Goal: Feedback & Contribution: Contribute content

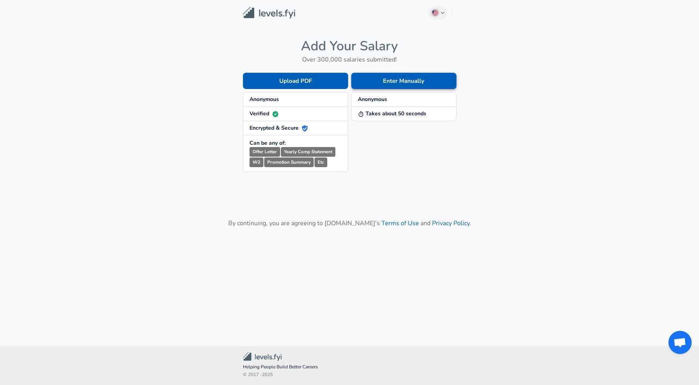
click at [392, 80] on button "Enter Manually" at bounding box center [403, 81] width 105 height 16
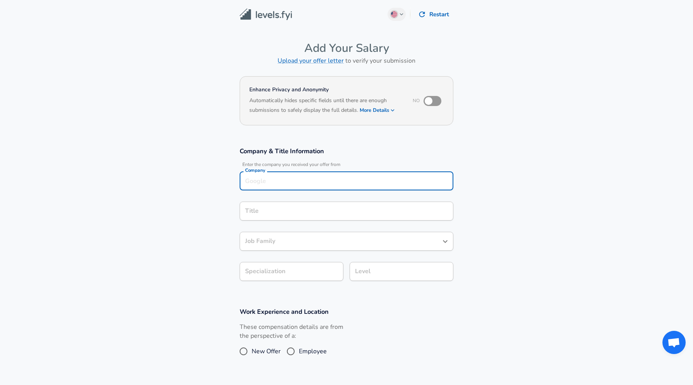
scroll to position [8, 0]
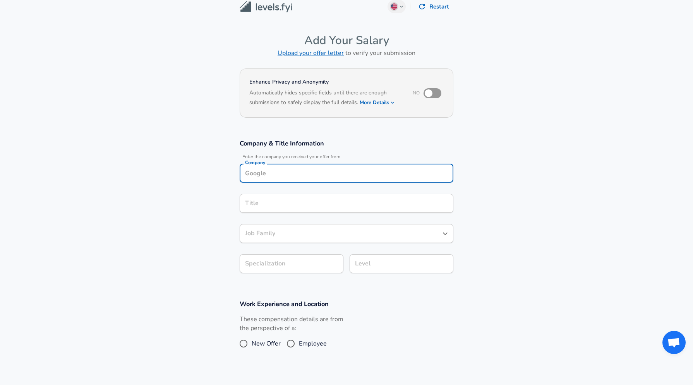
click at [299, 183] on div "Company Company" at bounding box center [347, 174] width 214 height 21
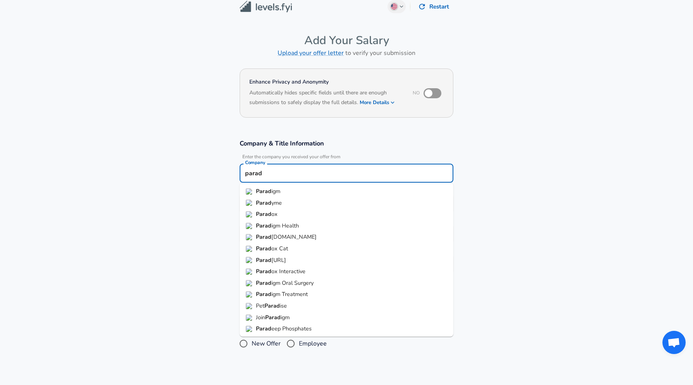
click at [279, 204] on span "yme" at bounding box center [276, 203] width 10 height 8
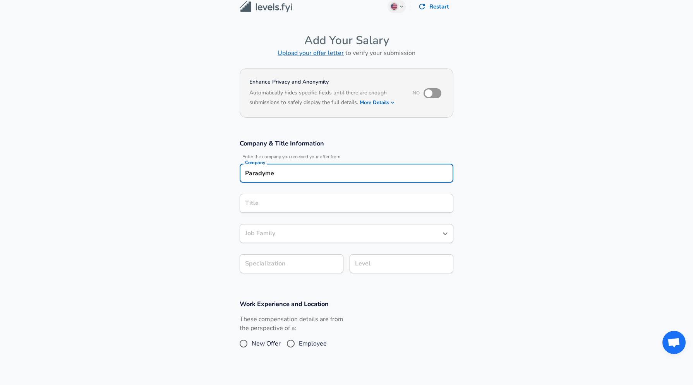
type input "Paradyme"
click at [285, 204] on input "Title" at bounding box center [346, 203] width 207 height 12
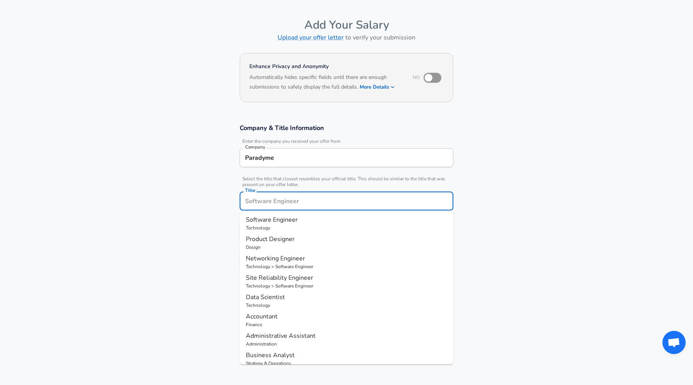
click at [291, 231] on p "Technology" at bounding box center [346, 227] width 201 height 7
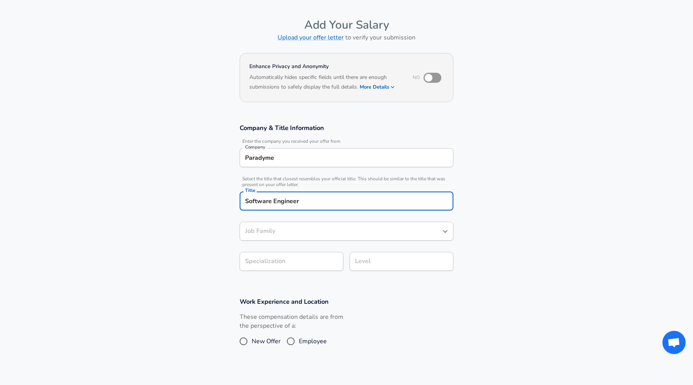
type input "Software Engineer"
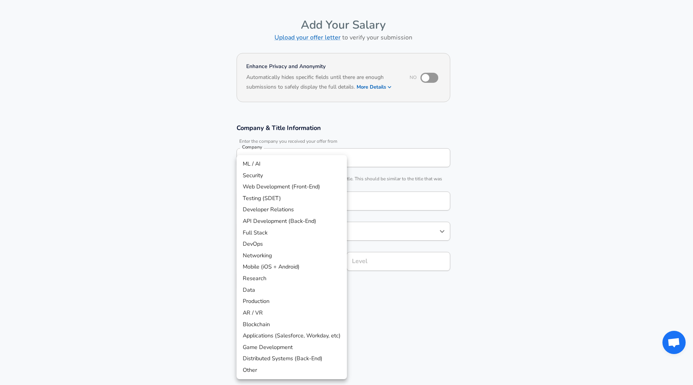
scroll to position [46, 0]
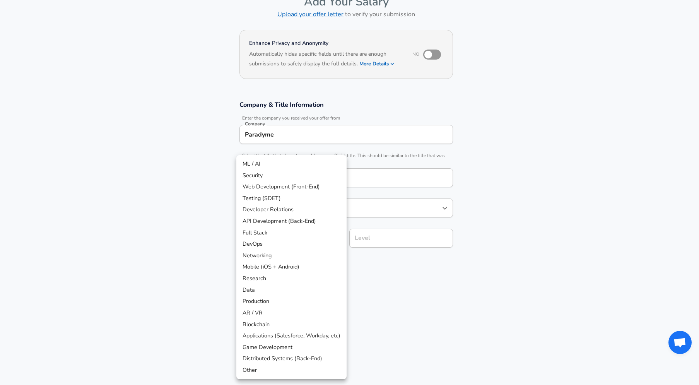
click at [325, 261] on body "English ([GEOGRAPHIC_DATA]) Change Restart Add Your Salary Upload your offer le…" at bounding box center [349, 146] width 699 height 385
click at [300, 168] on li "ML / AI" at bounding box center [291, 164] width 110 height 12
type input "ML / AI"
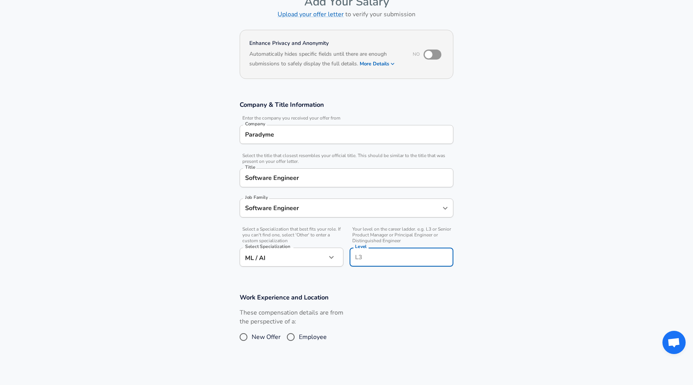
click at [369, 251] on input "Level" at bounding box center [401, 257] width 97 height 12
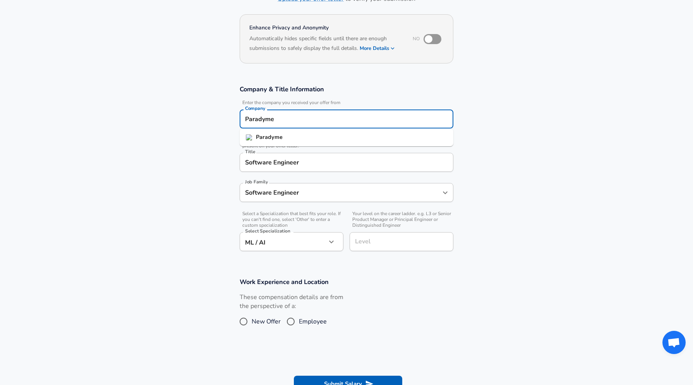
drag, startPoint x: 279, startPoint y: 120, endPoint x: 220, endPoint y: 122, distance: 59.3
click at [243, 122] on input "Paradyme" at bounding box center [346, 119] width 207 height 12
click at [375, 245] on input "Level" at bounding box center [401, 242] width 97 height 12
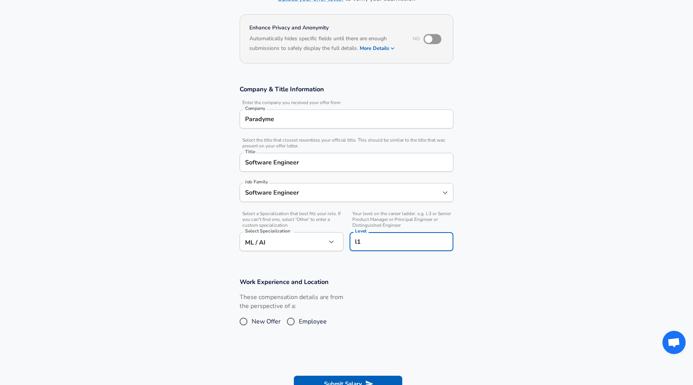
type input "l1"
click at [268, 320] on span "New Offer" at bounding box center [266, 321] width 29 height 9
click at [252, 320] on input "New Offer" at bounding box center [243, 321] width 16 height 12
radio input "true"
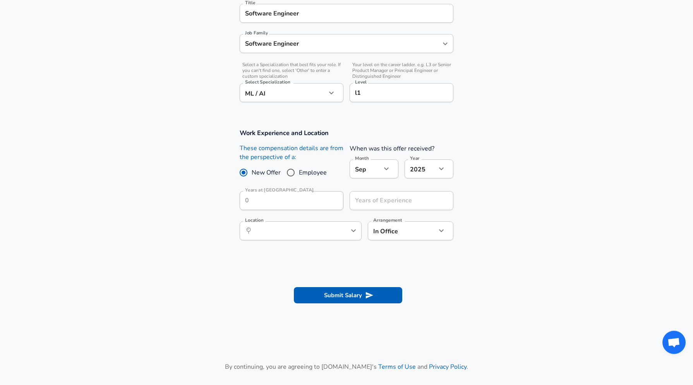
scroll to position [223, 0]
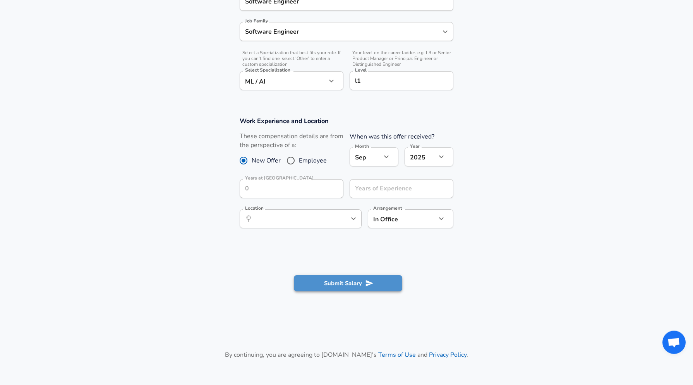
click at [344, 286] on button "Submit Salary" at bounding box center [348, 283] width 108 height 16
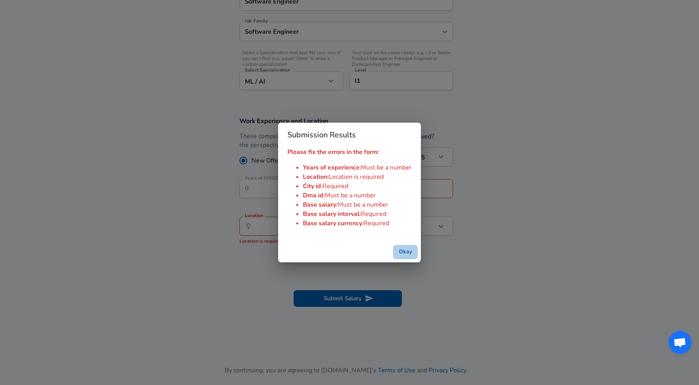
click at [404, 254] on button "Okay" at bounding box center [405, 252] width 25 height 14
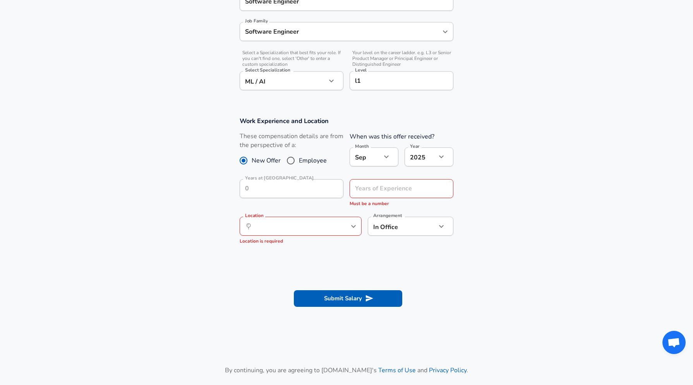
click at [370, 198] on div "Years of Experience Years of Experience Must be a number" at bounding box center [401, 193] width 104 height 29
click at [368, 194] on input "Years of Experience" at bounding box center [392, 188] width 87 height 19
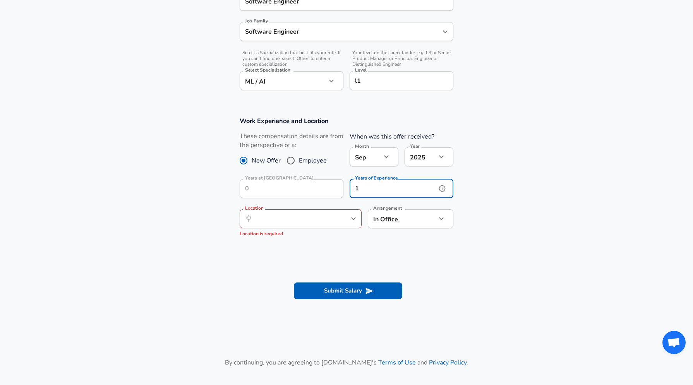
type input "1"
click at [313, 219] on input "Location" at bounding box center [291, 219] width 79 height 12
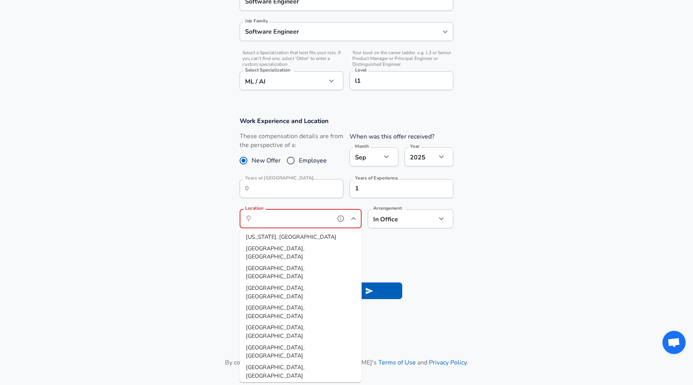
click at [286, 249] on span "[GEOGRAPHIC_DATA], [GEOGRAPHIC_DATA]" at bounding box center [275, 253] width 58 height 16
type input "[GEOGRAPHIC_DATA], [GEOGRAPHIC_DATA]"
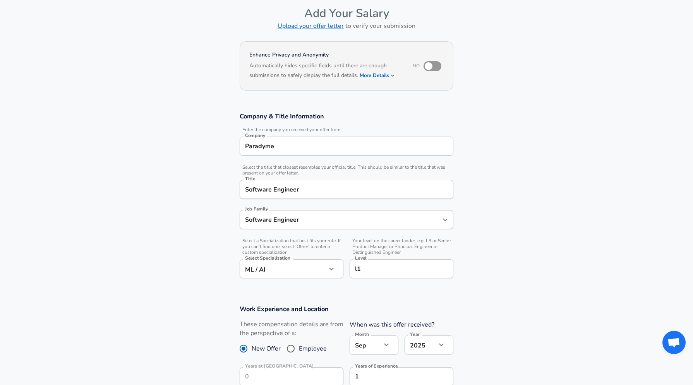
scroll to position [0, 0]
